Goal: Task Accomplishment & Management: Manage account settings

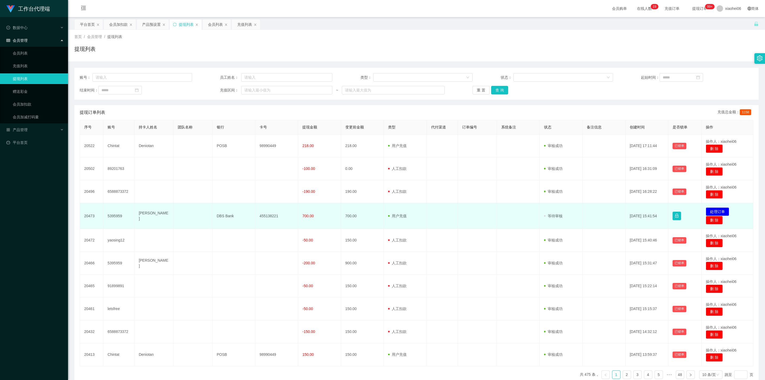
click at [518, 229] on td at bounding box center [518, 216] width 43 height 26
click at [88, 215] on td "20473" at bounding box center [91, 216] width 23 height 26
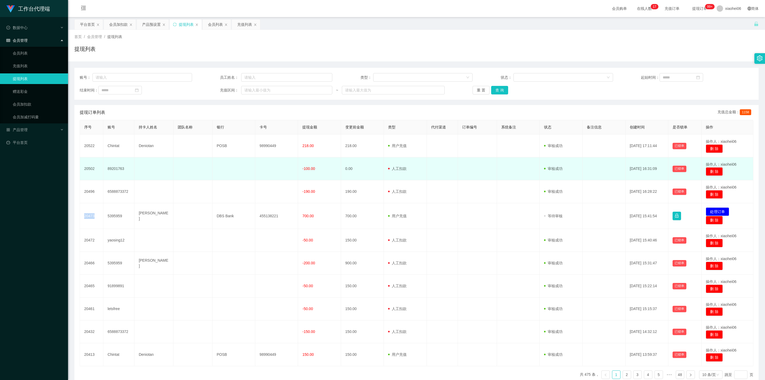
copy td "20473"
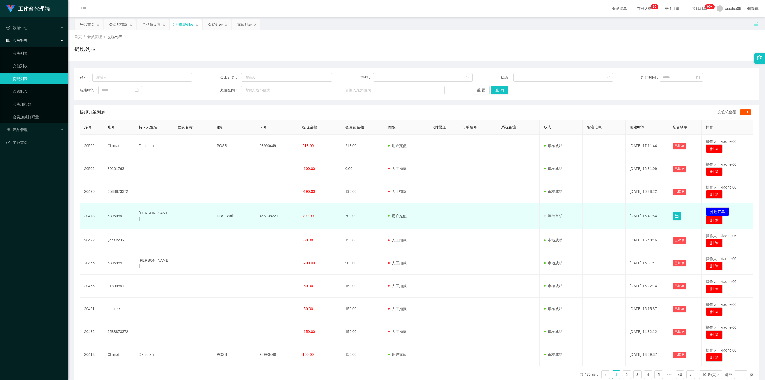
click at [112, 220] on td "5395959" at bounding box center [118, 216] width 31 height 26
click at [111, 214] on td "5395959" at bounding box center [118, 216] width 31 height 26
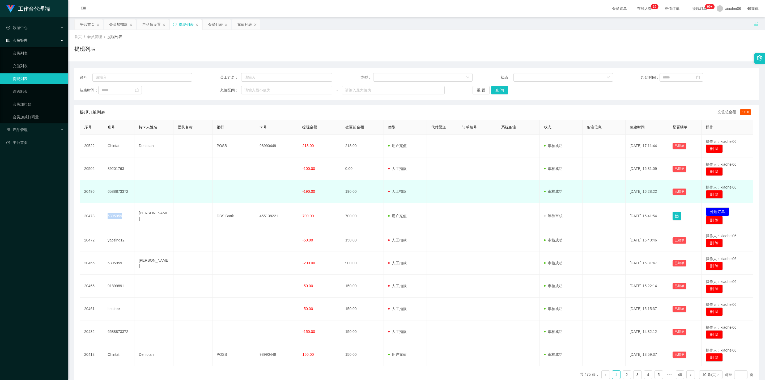
drag, startPoint x: 111, startPoint y: 214, endPoint x: 222, endPoint y: 193, distance: 113.2
click at [111, 214] on td "5395959" at bounding box center [118, 216] width 31 height 26
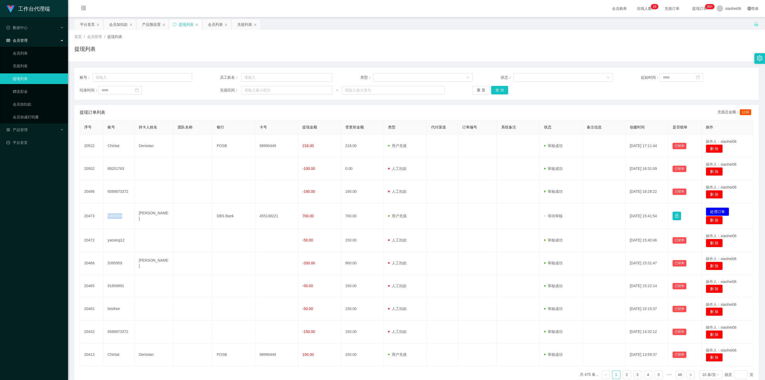
copy td "5395959"
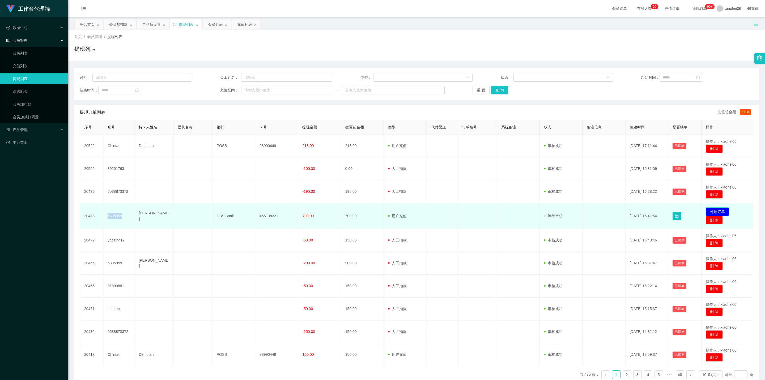
click at [720, 210] on button "处理订单" at bounding box center [717, 211] width 23 height 8
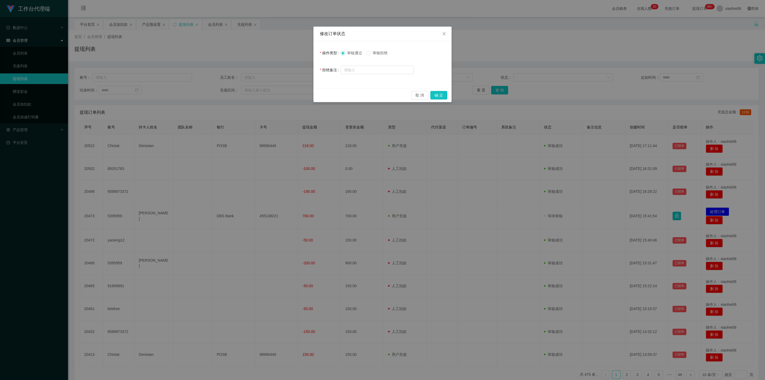
click at [380, 57] on div "审核通过 审核拒绝" at bounding box center [377, 53] width 73 height 11
click at [376, 55] on label "审核拒绝" at bounding box center [377, 53] width 23 height 6
click at [415, 97] on button "取 消" at bounding box center [419, 95] width 17 height 8
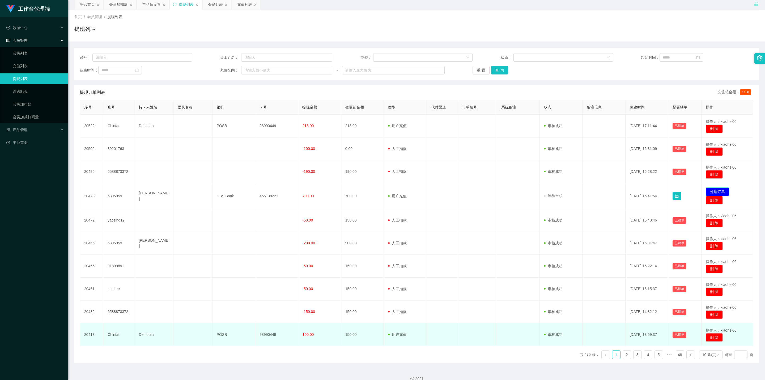
scroll to position [29, 0]
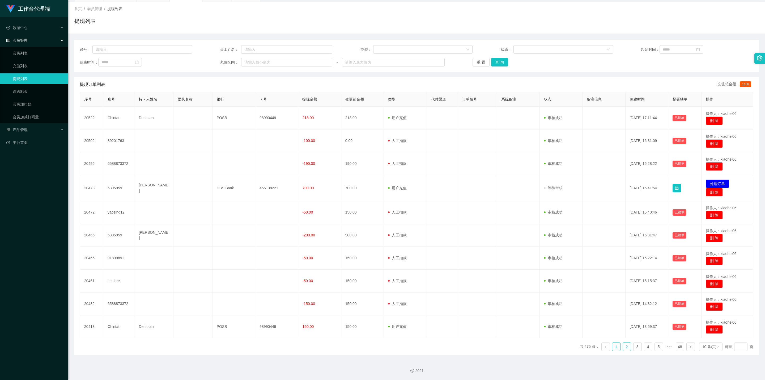
click at [625, 350] on link "2" at bounding box center [627, 346] width 8 height 8
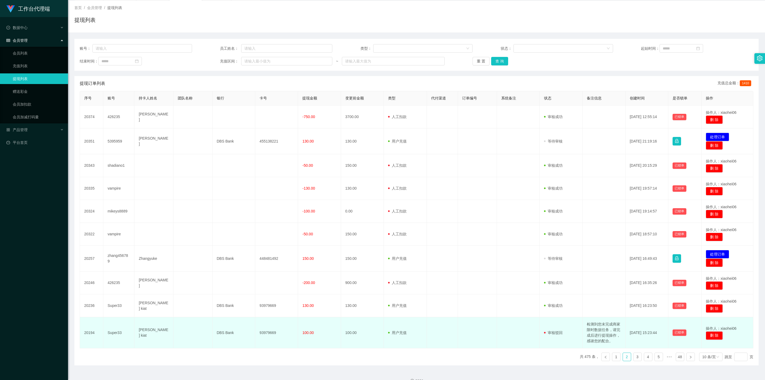
click at [589, 331] on td "检测到您未完成商家限时数据任务，请完成后进行提现操作，感谢您的配合。" at bounding box center [603, 332] width 43 height 31
click at [598, 332] on td "检测到您未完成商家限时数据任务，请完成后进行提现操作，感谢您的配合。" at bounding box center [603, 332] width 43 height 31
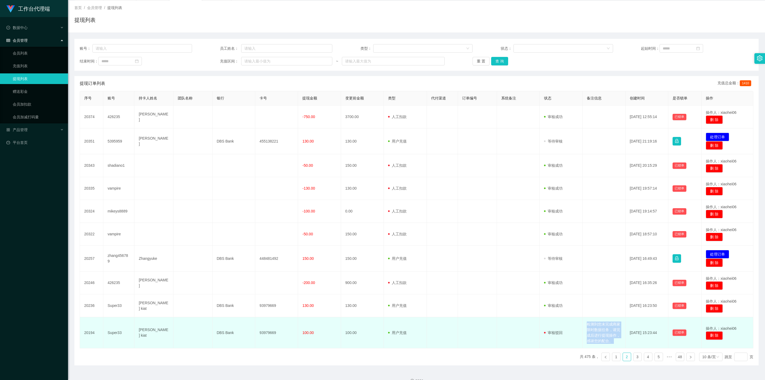
click at [598, 332] on td "检测到您未完成商家限时数据任务，请完成后进行提现操作，感谢您的配合。" at bounding box center [603, 332] width 43 height 31
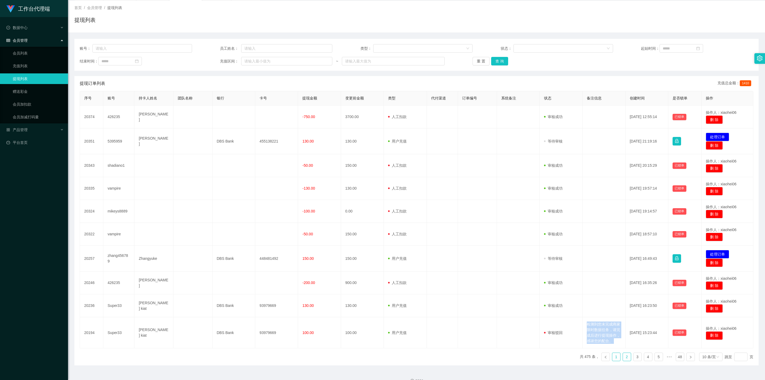
click at [612, 354] on link "1" at bounding box center [616, 356] width 8 height 8
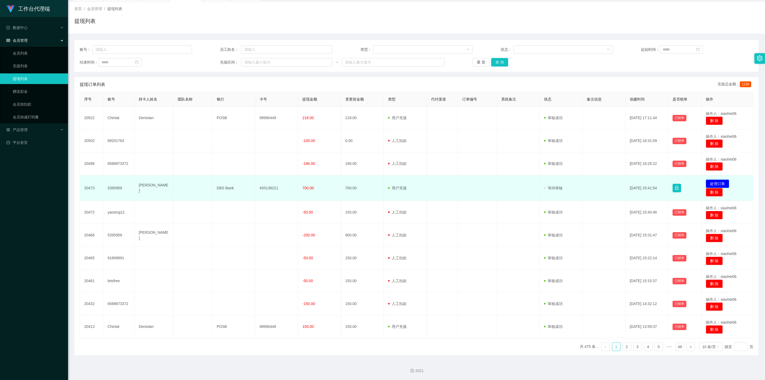
click at [722, 183] on button "处理订单" at bounding box center [717, 183] width 23 height 8
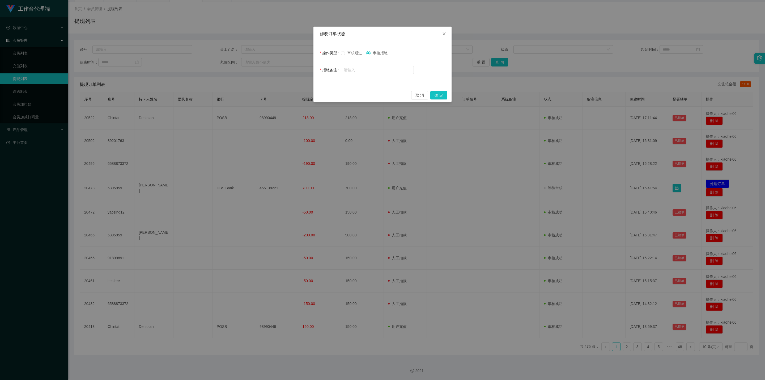
click at [378, 63] on form "操作类型 审核通过 审核拒绝 拒绝备注" at bounding box center [382, 62] width 125 height 28
click at [375, 68] on input "text" at bounding box center [377, 70] width 73 height 8
paste input "检测到您未完成商家限时数据任务，请完成后进行提现操作，感谢您的配合。"
drag, startPoint x: 362, startPoint y: 71, endPoint x: 263, endPoint y: 74, distance: 98.8
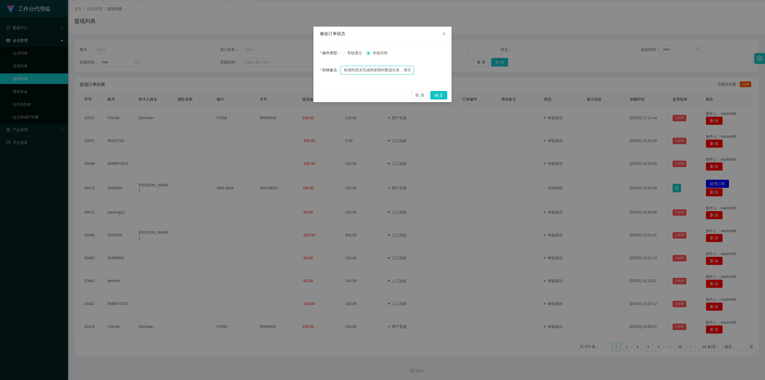
click at [258, 74] on div "修改订单状态 操作类型 审核通过 审核拒绝 拒绝备注 检测到您未完成商家限时数据任务，请完成后进行提现操作，感谢您的配合。 取 消 确 定" at bounding box center [382, 190] width 765 height 380
click at [384, 70] on input "检测到您未完成商家限时数据任务，请完成后进行提现操作，感谢您的配合。" at bounding box center [377, 70] width 73 height 8
click at [390, 70] on input "检测到您未完成商家限时数据任务，请完成后进行提现操作，感谢您的配合。" at bounding box center [377, 70] width 73 height 8
click at [386, 70] on input "检测到您未完成商家限时据任务，请完成后进行提现操作，感谢您的配合。" at bounding box center [377, 70] width 73 height 8
type input "检测到您未完成商家竞抢任务，请完成后进行提现操作，感谢您的配合。"
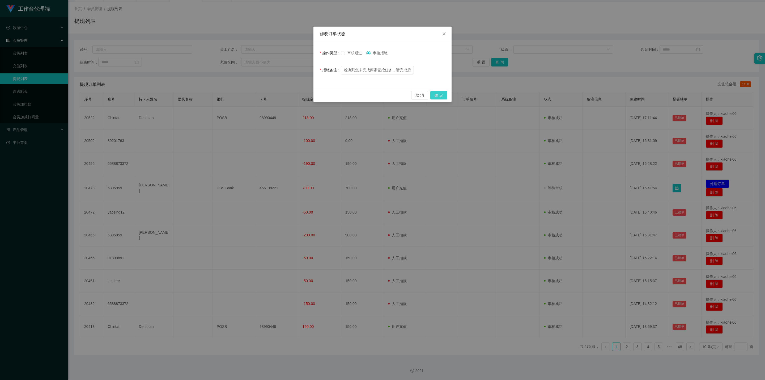
click at [438, 94] on button "确 定" at bounding box center [438, 95] width 17 height 8
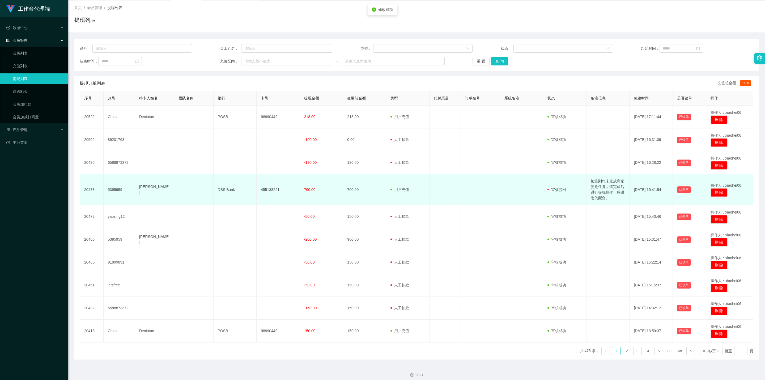
click at [118, 189] on td "5395959" at bounding box center [119, 189] width 31 height 31
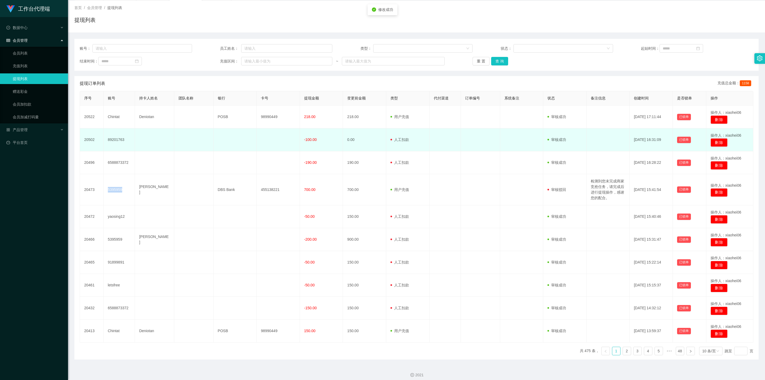
copy td "5395959"
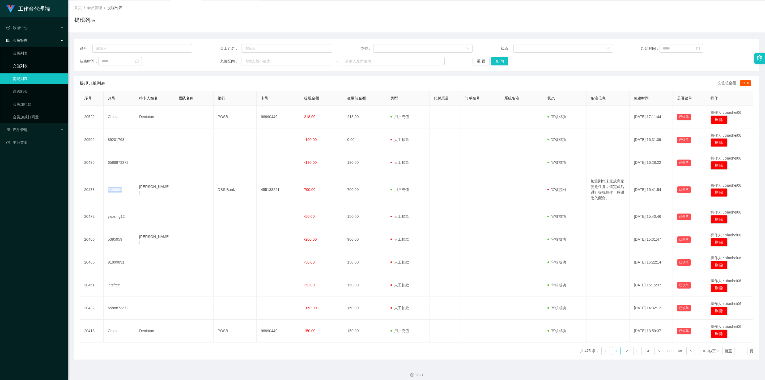
click at [40, 65] on link "充值列表" at bounding box center [38, 66] width 51 height 11
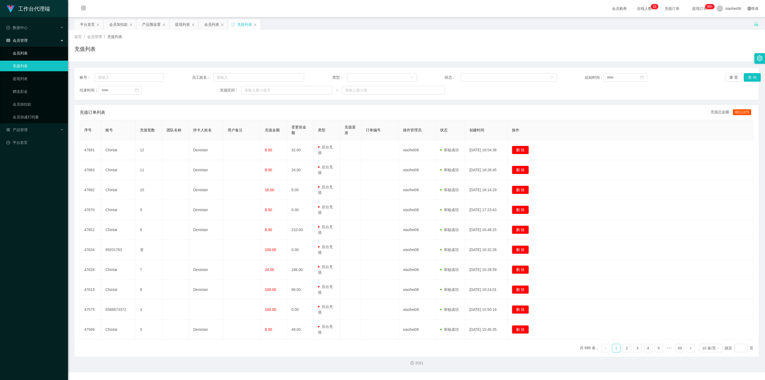
click at [38, 55] on link "会员列表" at bounding box center [38, 53] width 51 height 11
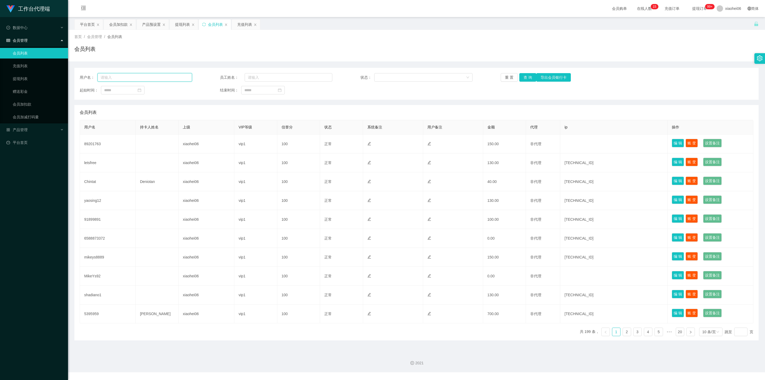
drag, startPoint x: 140, startPoint y: 77, endPoint x: 145, endPoint y: 78, distance: 5.0
click at [141, 77] on input "text" at bounding box center [144, 77] width 95 height 8
paste input "5395959"
type input "5395959"
click at [529, 78] on button "查 询" at bounding box center [527, 77] width 17 height 8
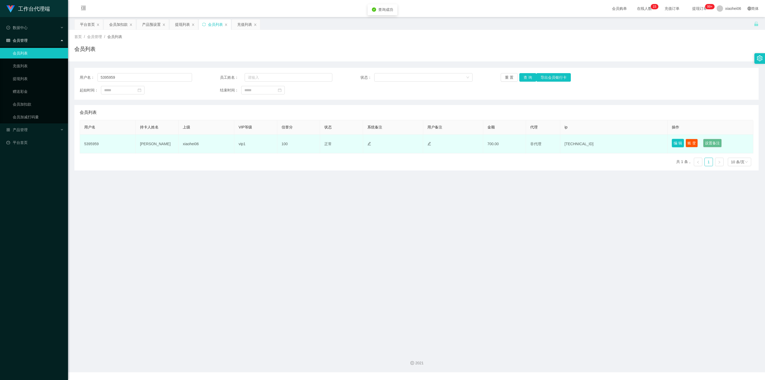
click at [672, 141] on button "编 辑" at bounding box center [678, 143] width 12 height 8
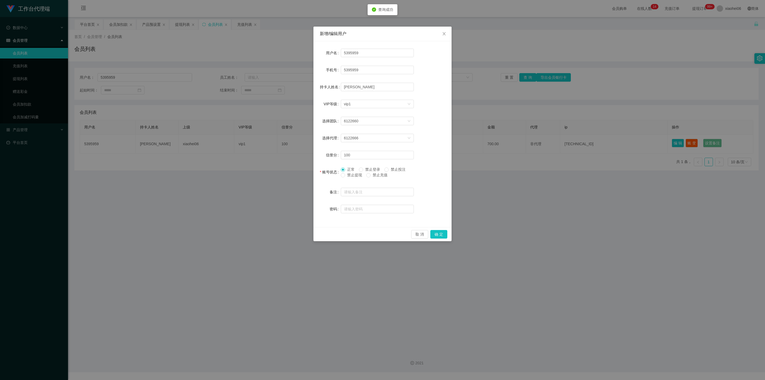
click at [355, 176] on span "禁止提现" at bounding box center [354, 175] width 19 height 4
click at [443, 231] on button "确 定" at bounding box center [438, 234] width 17 height 8
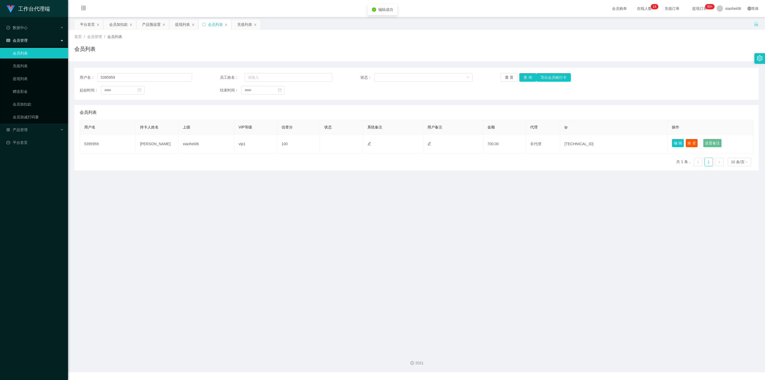
drag, startPoint x: 554, startPoint y: 231, endPoint x: 606, endPoint y: 177, distance: 74.9
click at [554, 231] on main "关闭左侧 关闭右侧 关闭其它 刷新页面 平台首页 会员加扣款 产品预设置 提现列表 会员列表 充值列表 首页 / 会员管理 / 会员列表 / 会员列表 用户名…" at bounding box center [416, 182] width 697 height 330
click at [726, 7] on span "xiaohei06" at bounding box center [733, 8] width 16 height 17
click at [727, 24] on div "平台首页 会员加扣款 产品预设置 提现列表 会员列表 充值列表" at bounding box center [413, 28] width 679 height 18
click at [725, 7] on span "xiaohei06" at bounding box center [733, 8] width 16 height 17
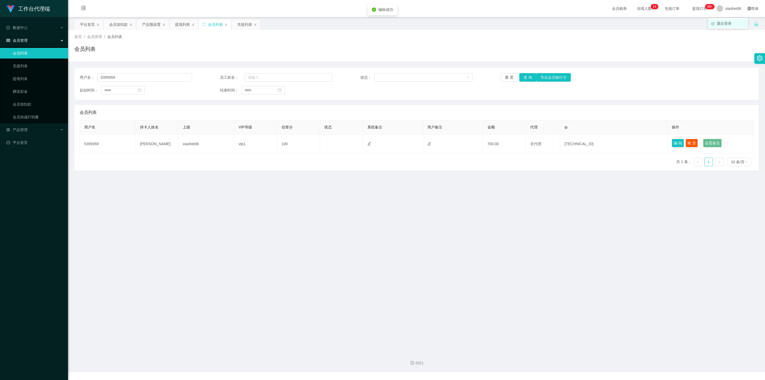
click at [725, 25] on span "退出登录" at bounding box center [724, 23] width 15 height 4
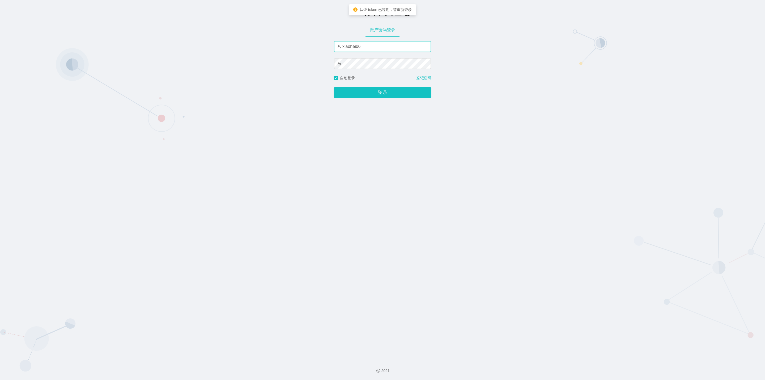
click at [381, 47] on input "xiaohei06" at bounding box center [382, 46] width 97 height 11
type input "xiaohei03"
click at [380, 92] on button "登 录" at bounding box center [383, 92] width 98 height 11
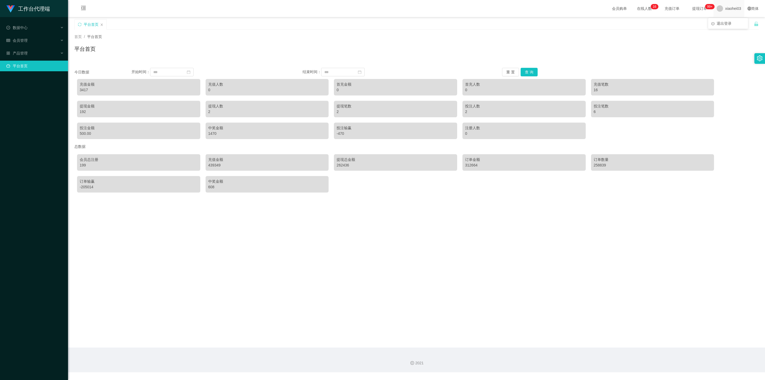
click at [725, 5] on span "xiaohei03" at bounding box center [733, 8] width 16 height 17
click at [728, 26] on li "退出登录" at bounding box center [728, 23] width 40 height 8
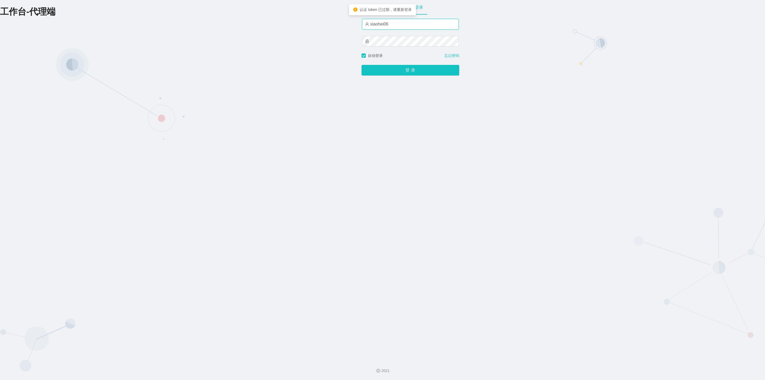
click at [419, 25] on input "xiaohei06" at bounding box center [410, 24] width 97 height 11
type input "xiaohei01"
click at [380, 68] on button "登 录" at bounding box center [410, 70] width 98 height 11
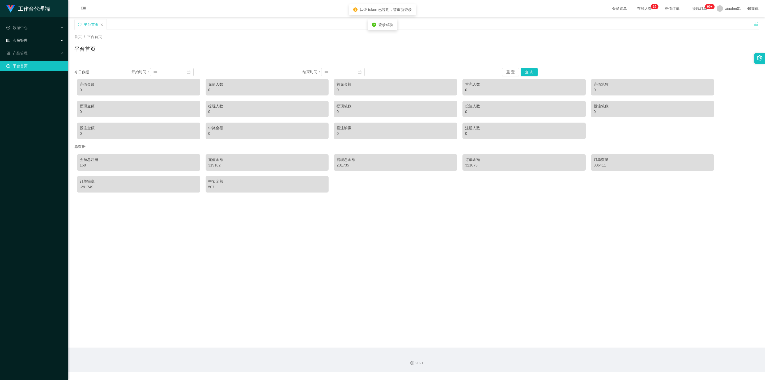
click at [40, 37] on div "会员管理" at bounding box center [34, 40] width 68 height 11
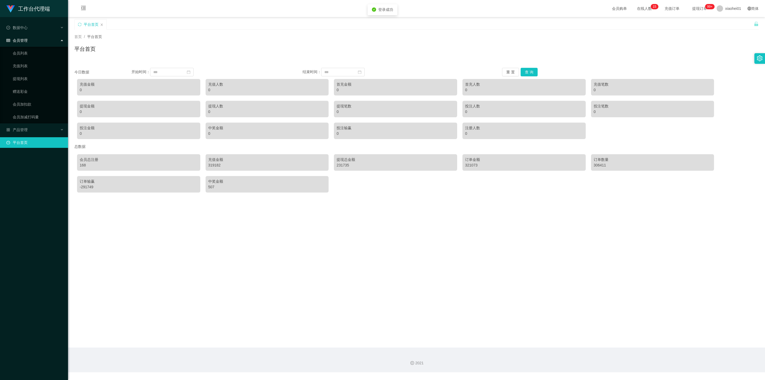
click at [41, 40] on div "会员管理" at bounding box center [34, 40] width 68 height 11
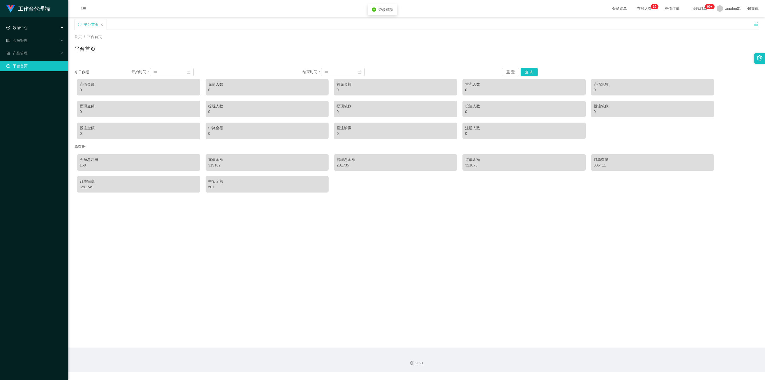
click at [50, 24] on div "数据中心" at bounding box center [34, 27] width 68 height 11
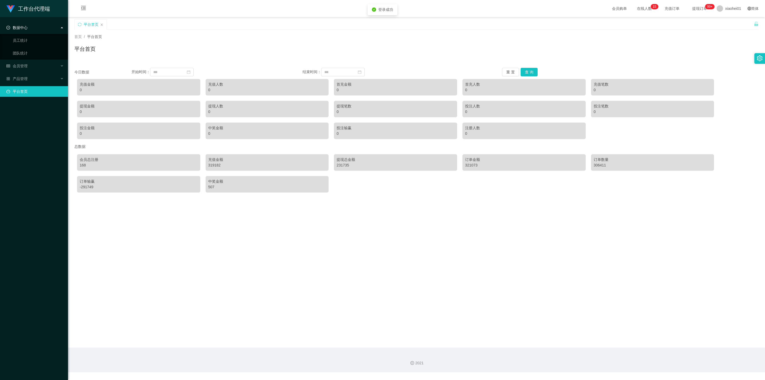
click at [53, 25] on div "数据中心" at bounding box center [34, 27] width 68 height 11
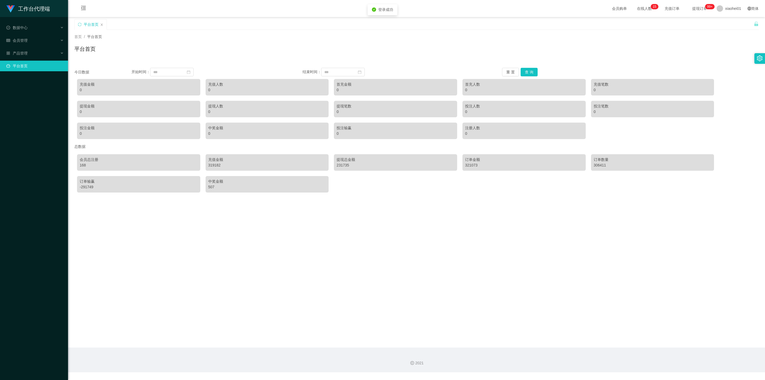
click at [56, 45] on ul "数据中心 员工统计 团队统计 会员管理 会员列表 充值列表 提现列表 赠送彩金 会员加扣款 会员加减打码量 产品管理 平台首页" at bounding box center [34, 46] width 68 height 59
click at [52, 49] on div "产品管理" at bounding box center [34, 53] width 68 height 11
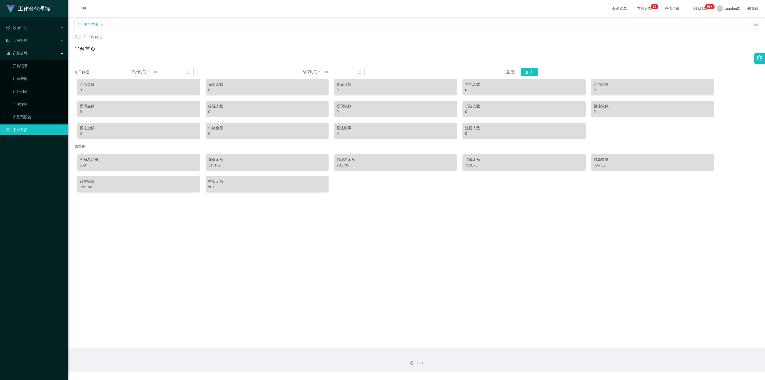
click at [52, 49] on div "产品管理" at bounding box center [34, 53] width 68 height 11
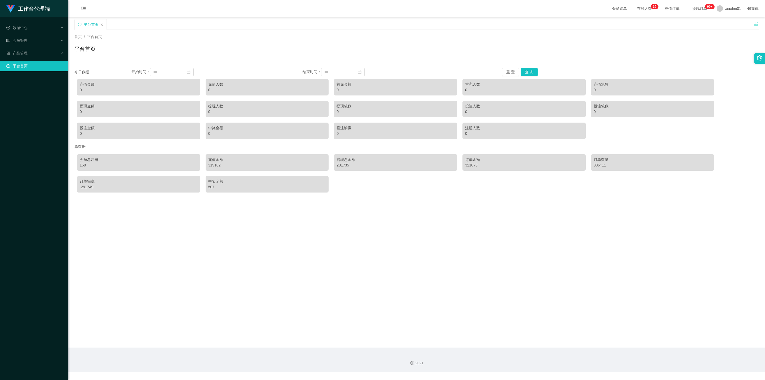
click at [49, 33] on ul "数据中心 员工统计 团队统计 会员管理 会员列表 充值列表 提现列表 赠送彩金 会员加扣款 会员加减打码量 产品管理 开奖记录 注单管理 产品列表 即时注单 …" at bounding box center [34, 46] width 68 height 59
click at [43, 38] on div "会员管理" at bounding box center [34, 40] width 68 height 11
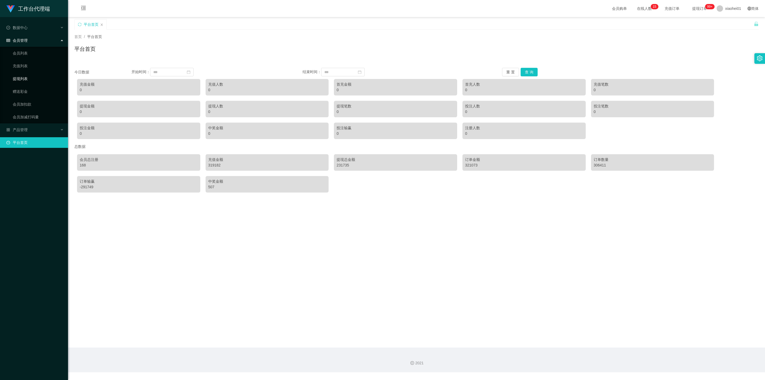
click at [30, 73] on link "提现列表" at bounding box center [38, 78] width 51 height 11
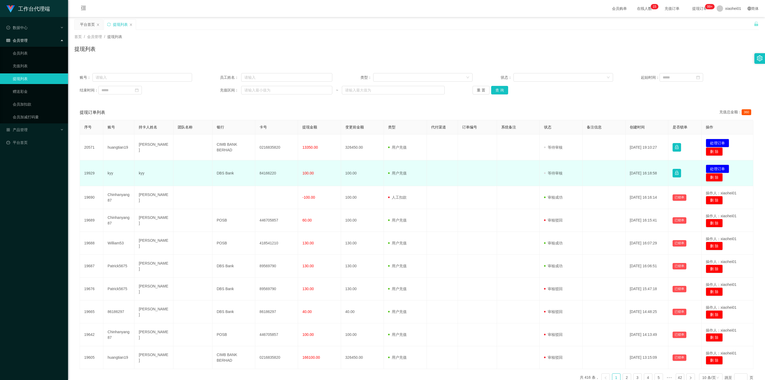
click at [535, 184] on td at bounding box center [518, 173] width 43 height 26
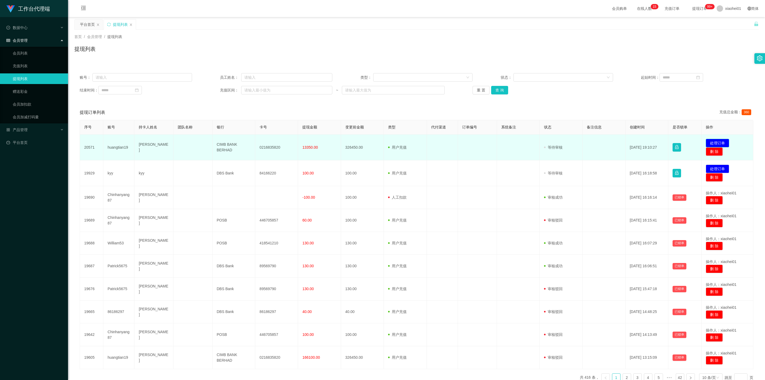
click at [712, 140] on button "处理订单" at bounding box center [717, 143] width 23 height 8
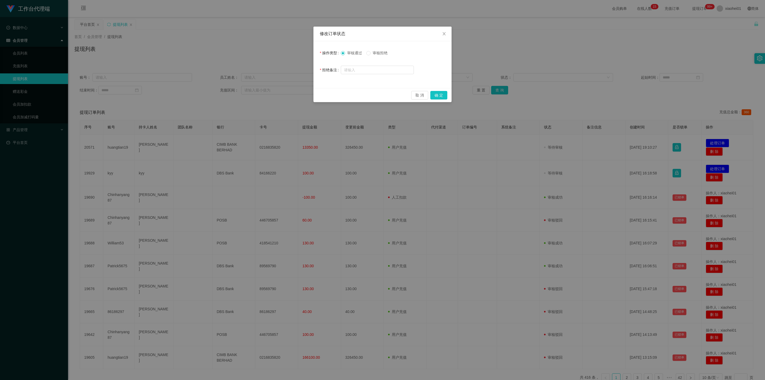
click at [374, 53] on span "审核拒绝" at bounding box center [379, 53] width 19 height 4
click at [436, 96] on button "确 定" at bounding box center [438, 95] width 17 height 8
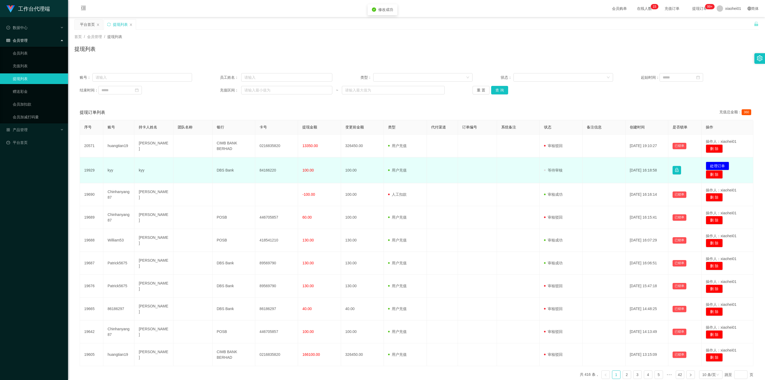
click at [145, 171] on td "kyy" at bounding box center [153, 170] width 39 height 26
click at [139, 171] on td "kyy" at bounding box center [153, 170] width 39 height 26
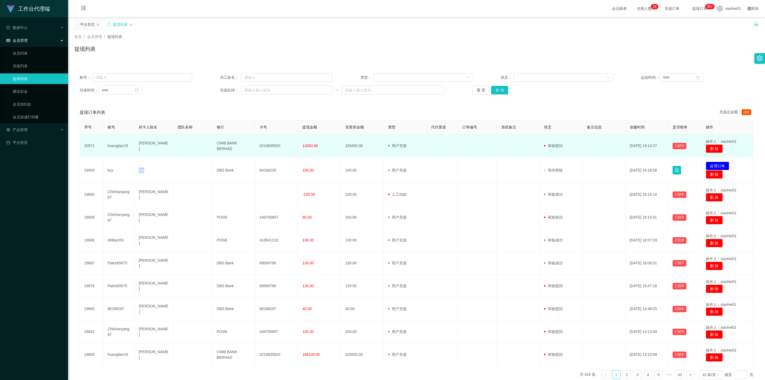
copy td "kyy"
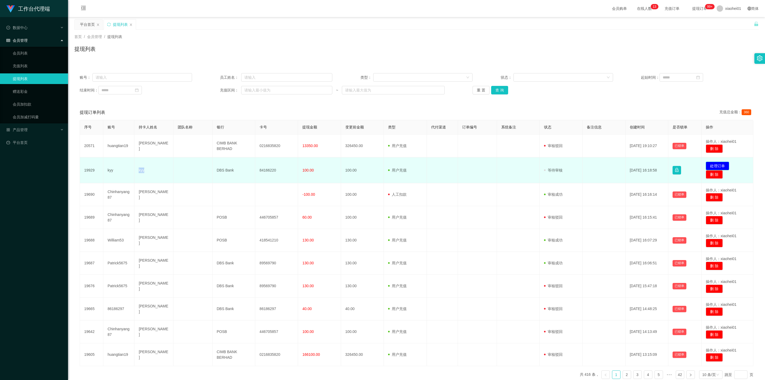
drag, startPoint x: 714, startPoint y: 163, endPoint x: 697, endPoint y: 162, distance: 16.8
click at [714, 163] on button "处理订单" at bounding box center [717, 165] width 23 height 8
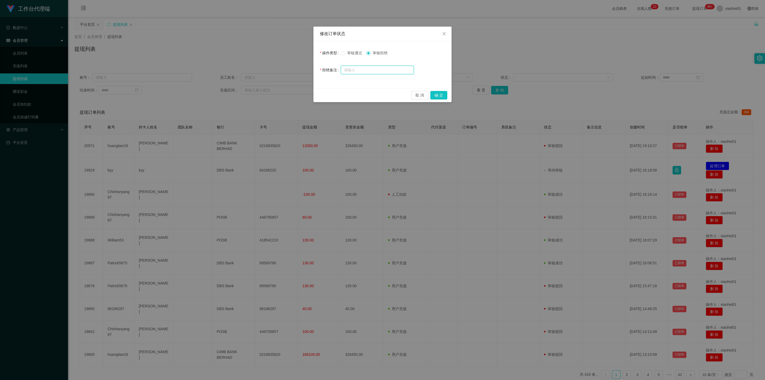
click at [373, 72] on input "text" at bounding box center [377, 70] width 73 height 8
paste input "@Asst_Shirleyi"
type input "@Asst_Shirleyi 联络助理最新的tg账号"
click at [438, 96] on button "确 定" at bounding box center [438, 95] width 17 height 8
